Goal: Information Seeking & Learning: Get advice/opinions

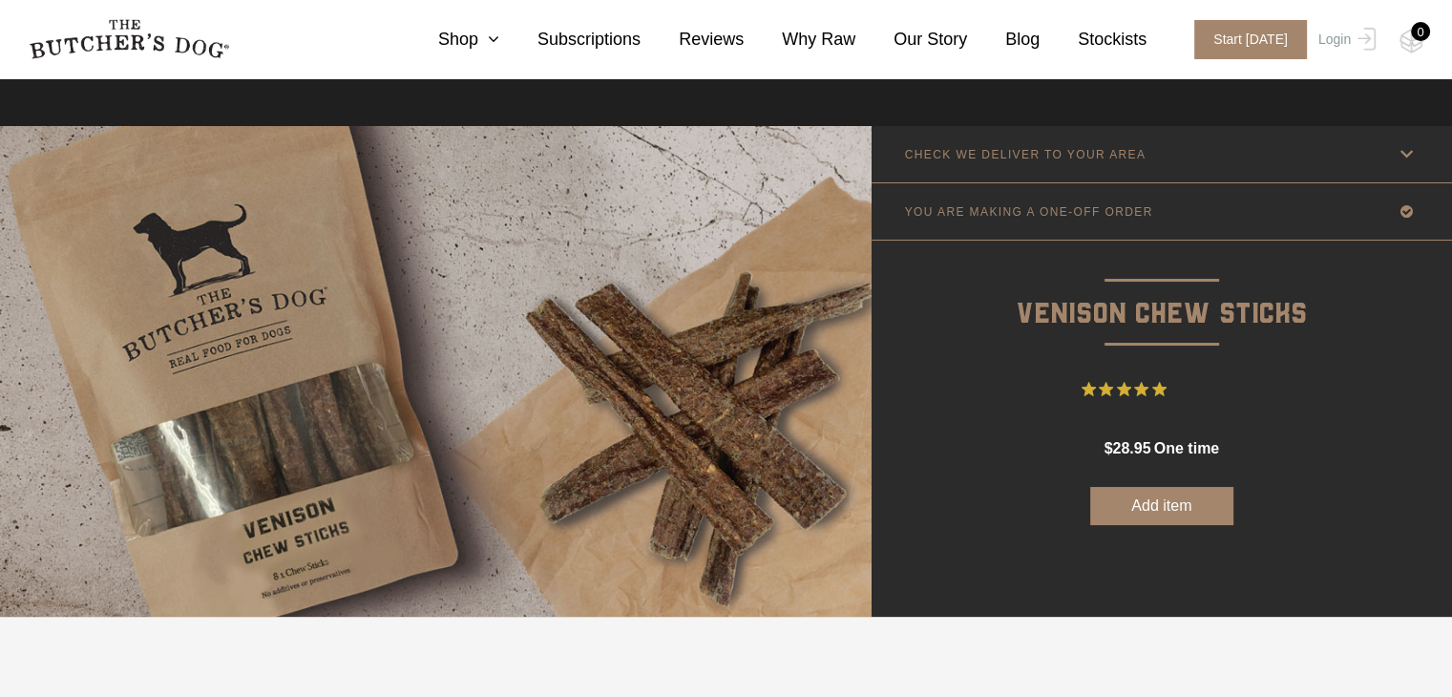
scroll to position [509, 0]
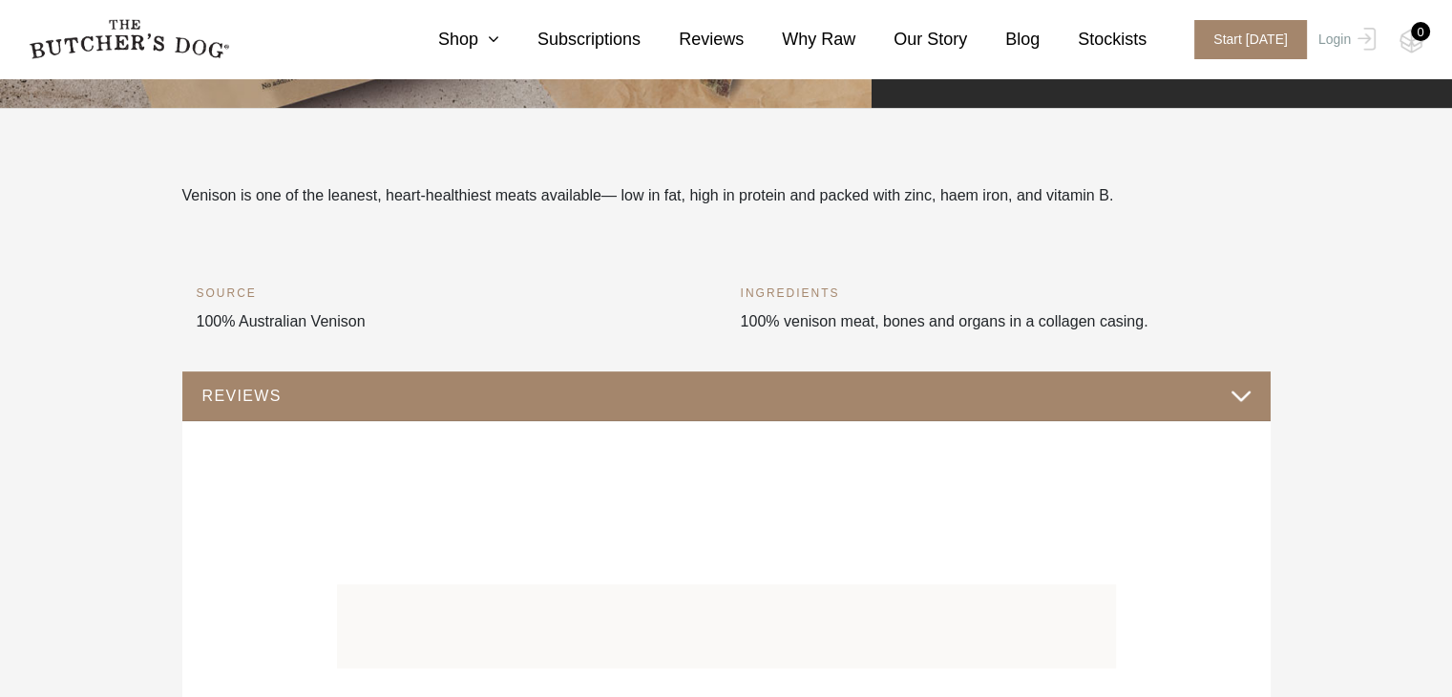
drag, startPoint x: 662, startPoint y: 272, endPoint x: 625, endPoint y: 273, distance: 36.3
click at [661, 272] on div "Venison is one of the leanest, heart-healthiest meats available — low in fat, h…" at bounding box center [727, 233] width 1060 height 99
click at [625, 273] on div "Venison is one of the leanest, heart-healthiest meats available — low in fat, h…" at bounding box center [727, 233] width 1060 height 99
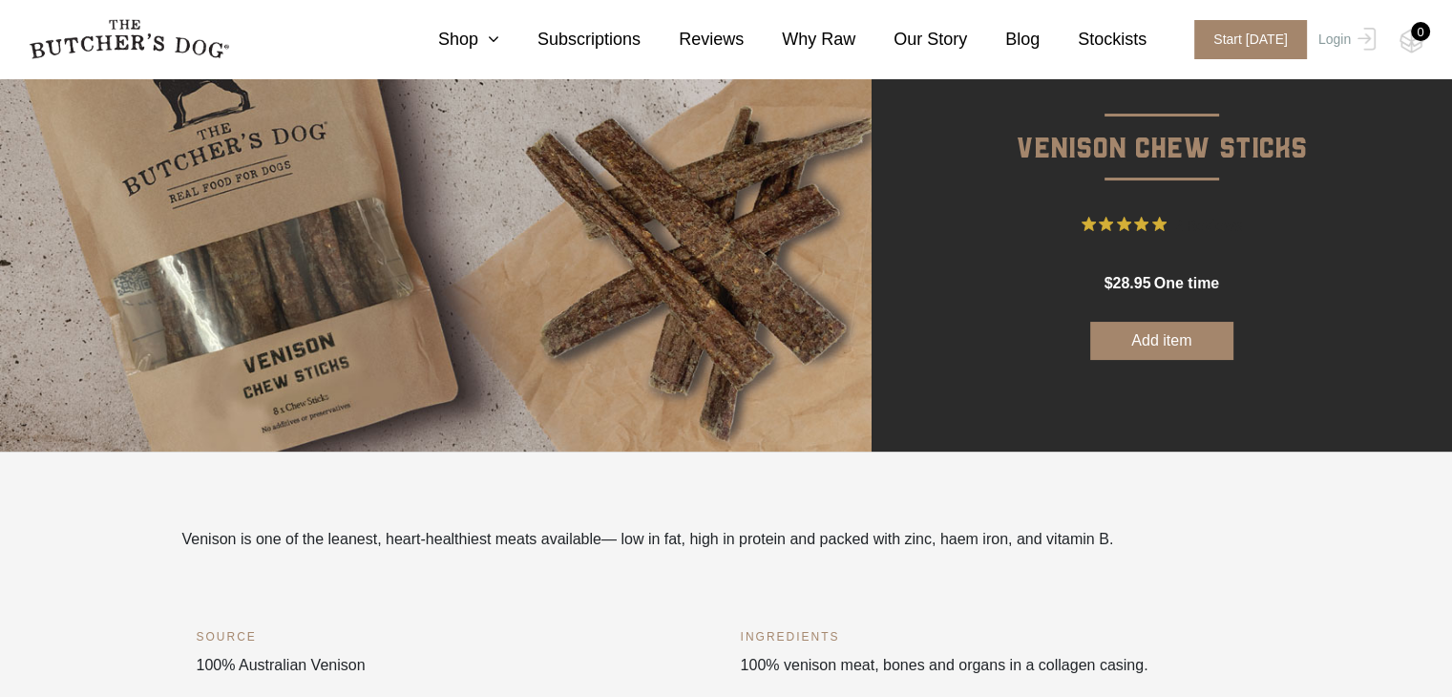
scroll to position [0, 0]
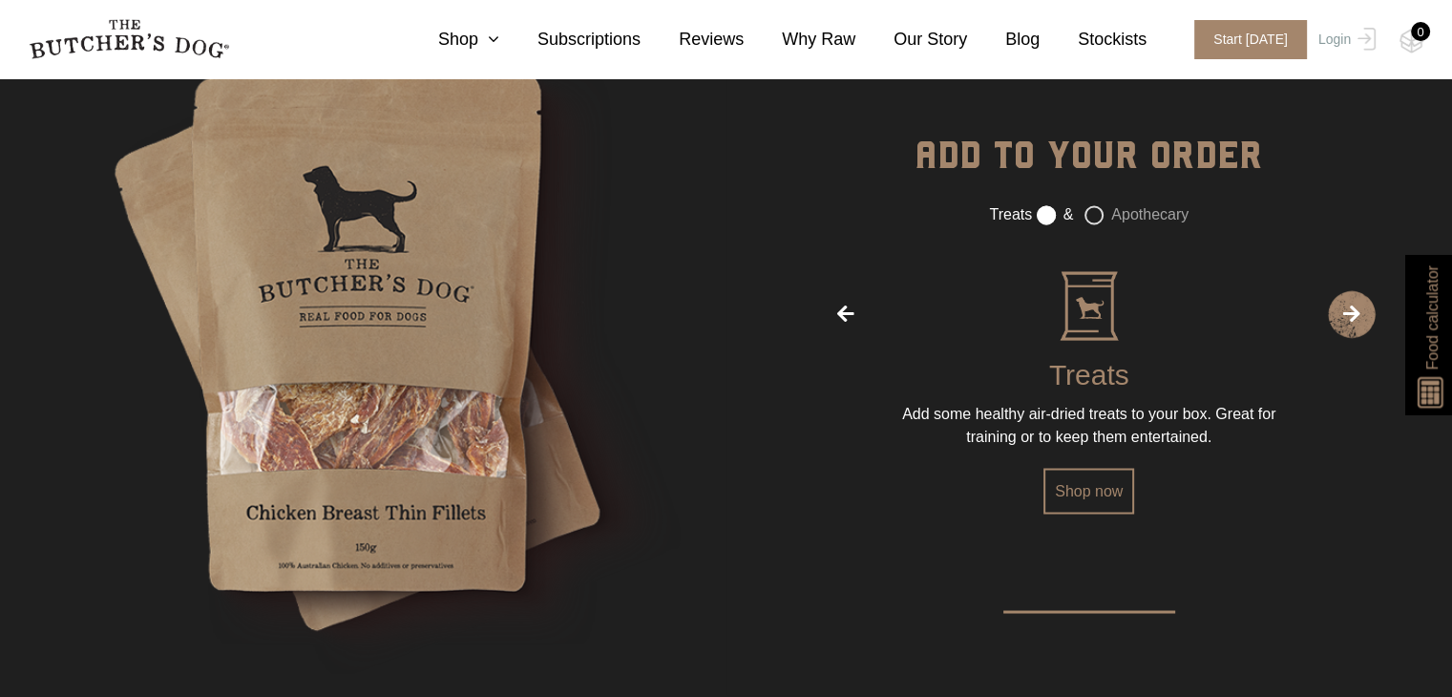
scroll to position [3822, 0]
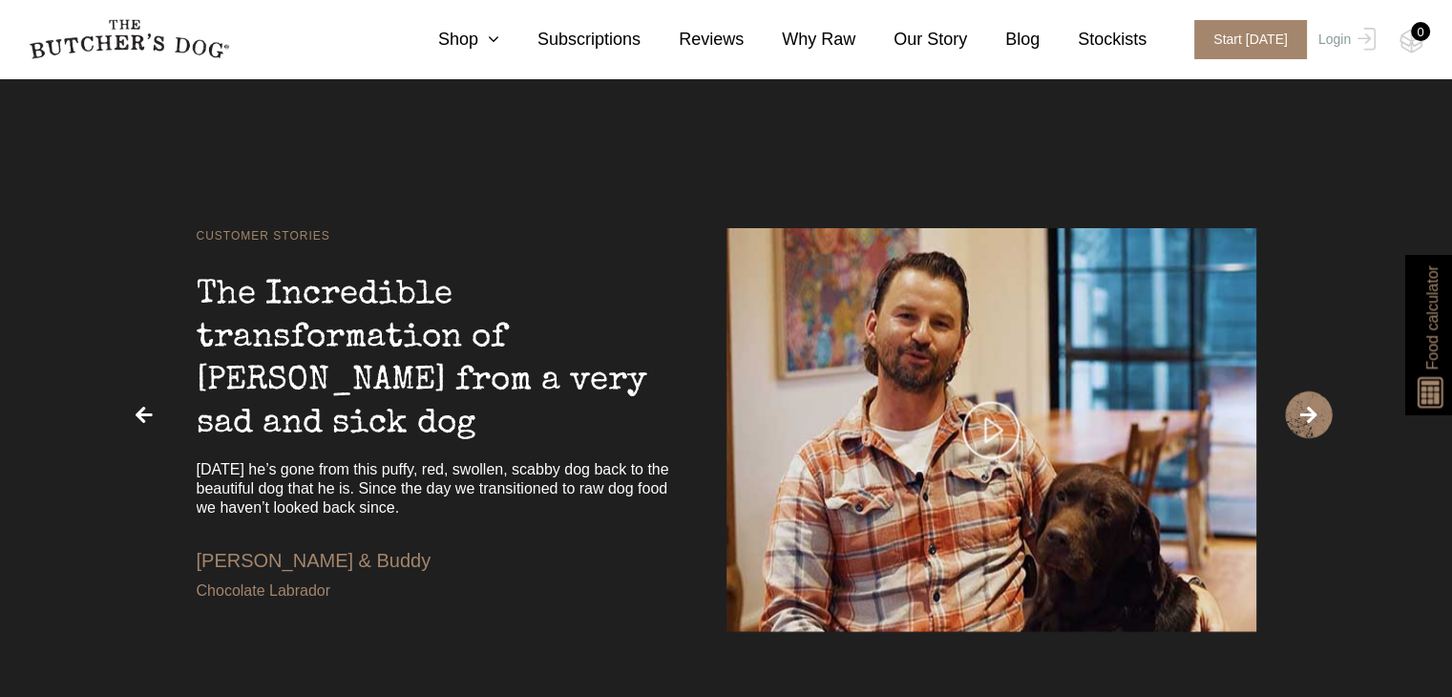
click at [449, 377] on div "The Incredible transformation of Buddy from a very sad and sick dog" at bounding box center [438, 345] width 482 height 200
click at [383, 408] on div "The Incredible transformation of Buddy from a very sad and sick dog" at bounding box center [438, 345] width 482 height 200
click at [382, 407] on div "The Incredible transformation of Buddy from a very sad and sick dog" at bounding box center [438, 345] width 482 height 200
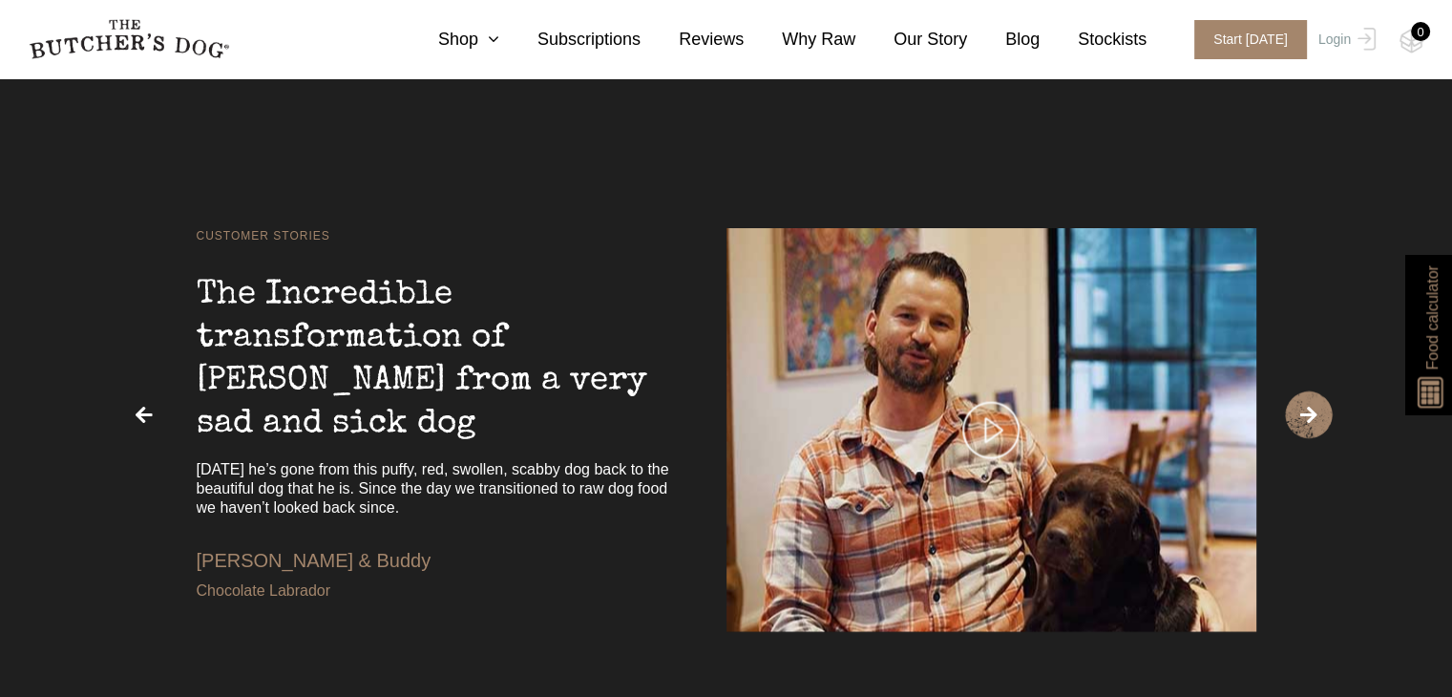
click at [382, 407] on div "The Incredible transformation of Buddy from a very sad and sick dog" at bounding box center [438, 345] width 482 height 200
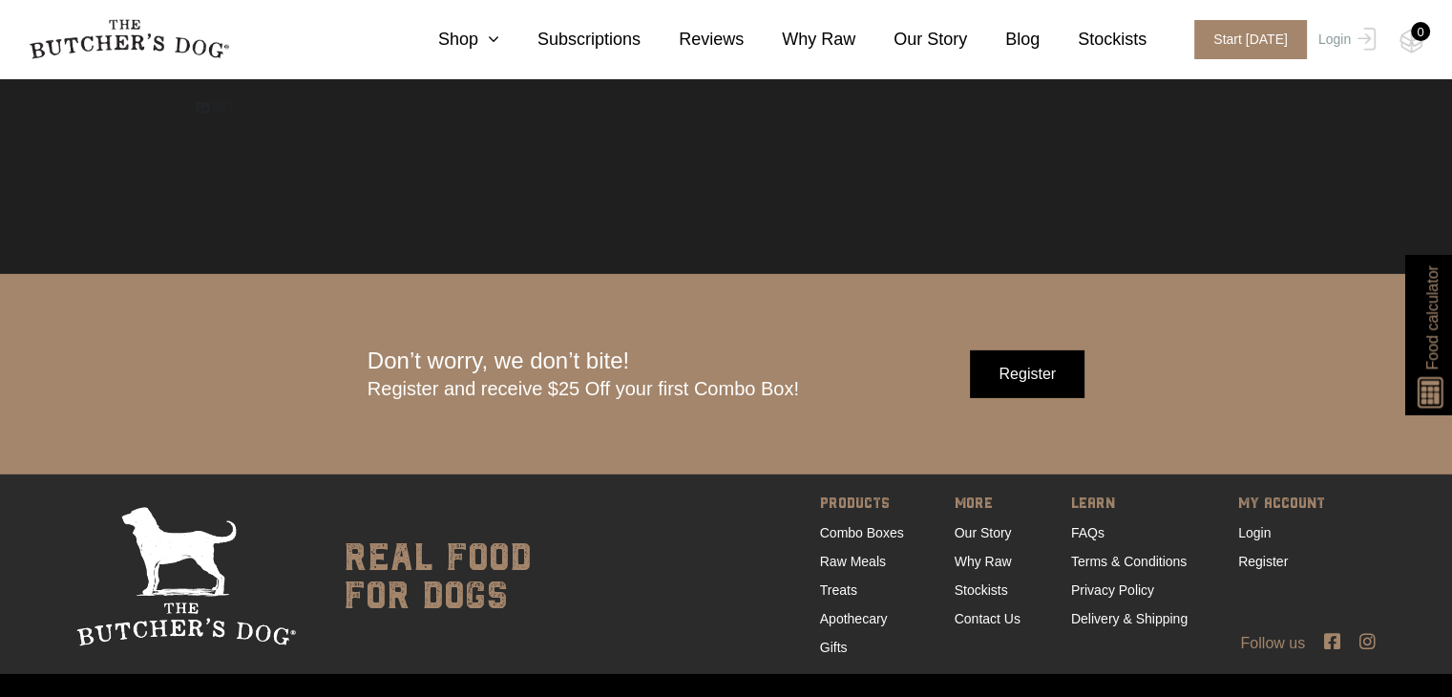
scroll to position [6022, 0]
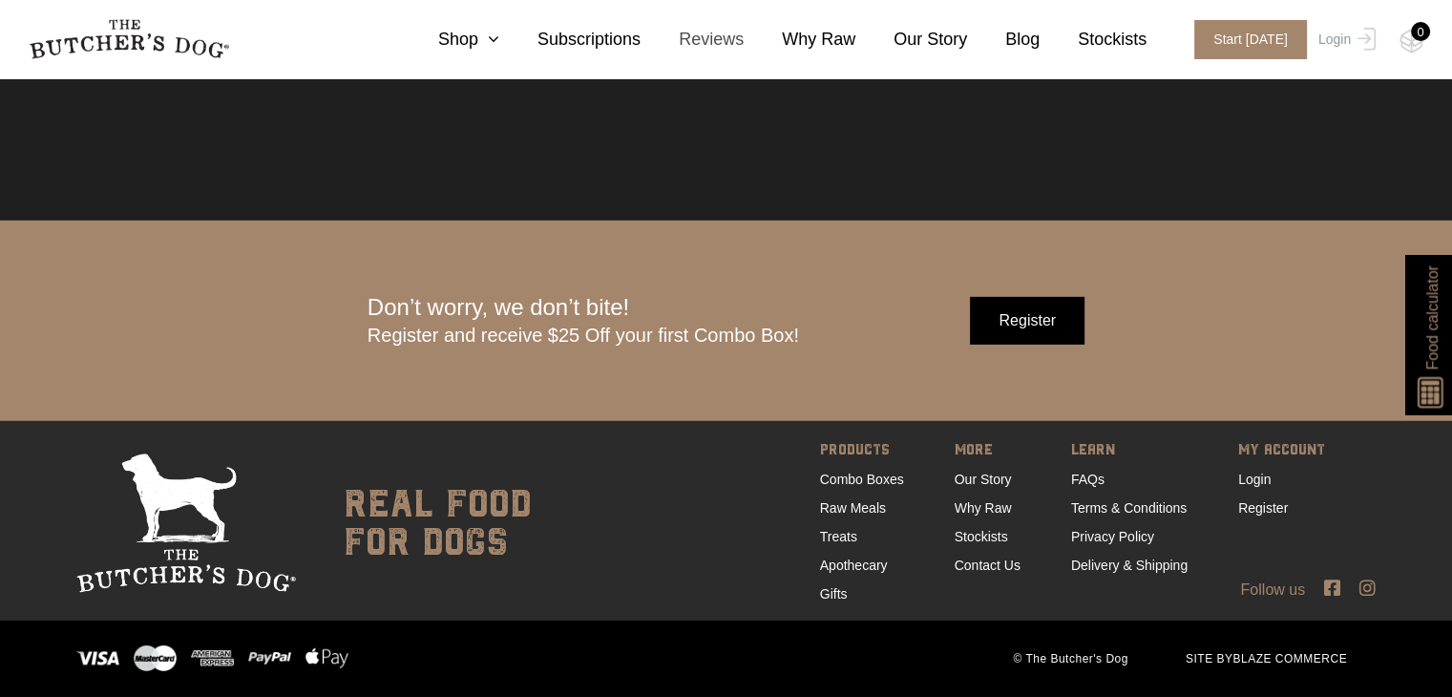
click at [718, 35] on link "Reviews" at bounding box center [692, 40] width 103 height 26
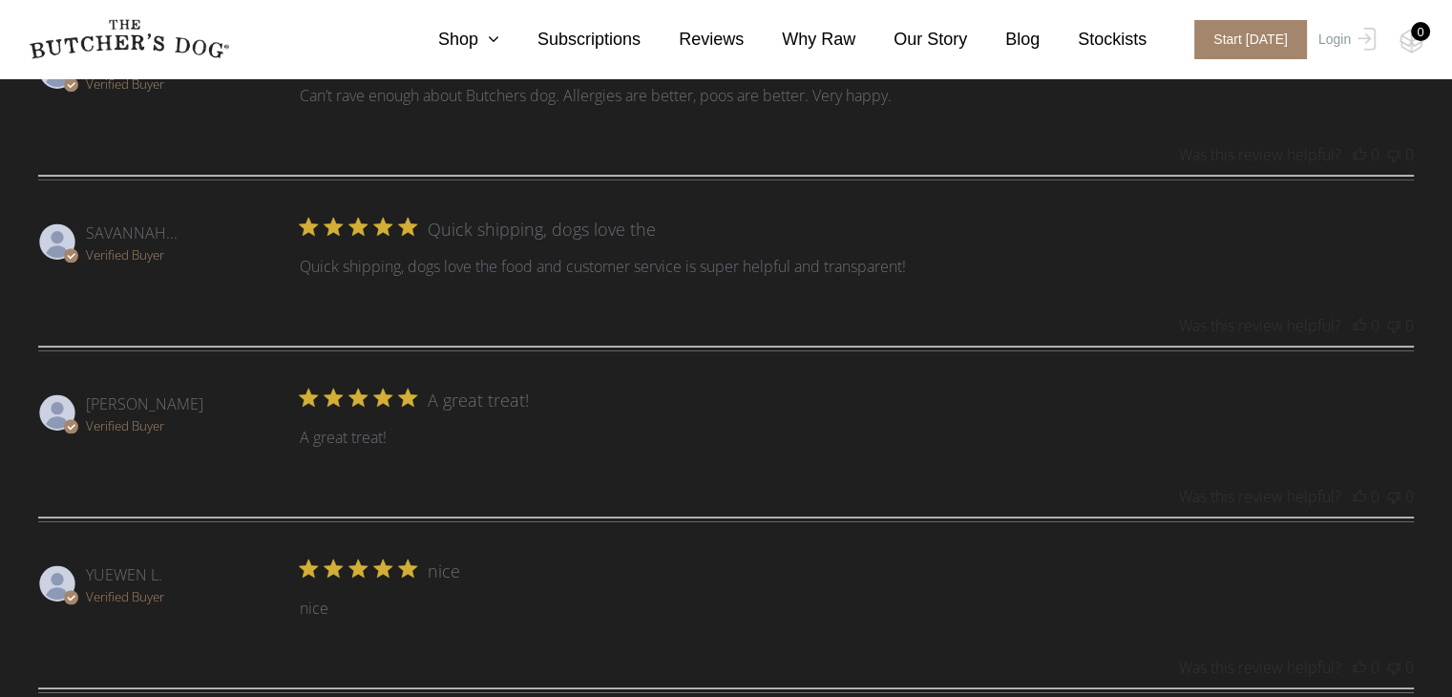
scroll to position [2291, 0]
